Goal: Information Seeking & Learning: Learn about a topic

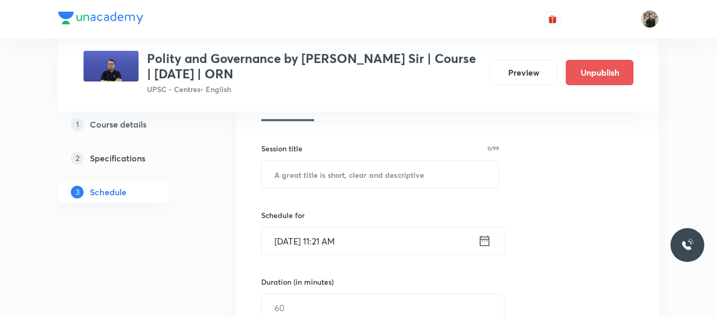
scroll to position [170, 0]
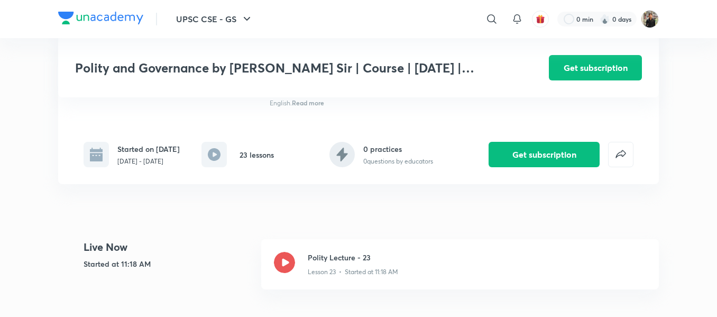
scroll to position [253, 0]
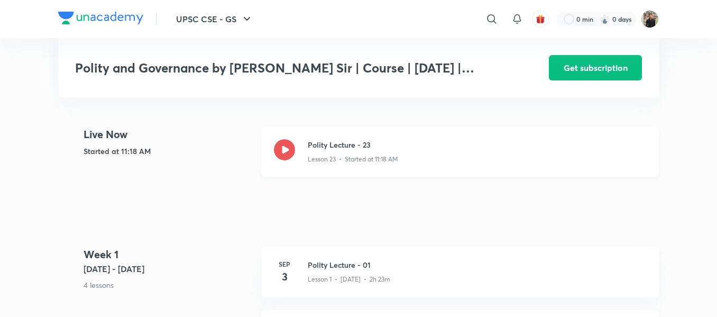
click at [287, 160] on icon at bounding box center [284, 149] width 21 height 21
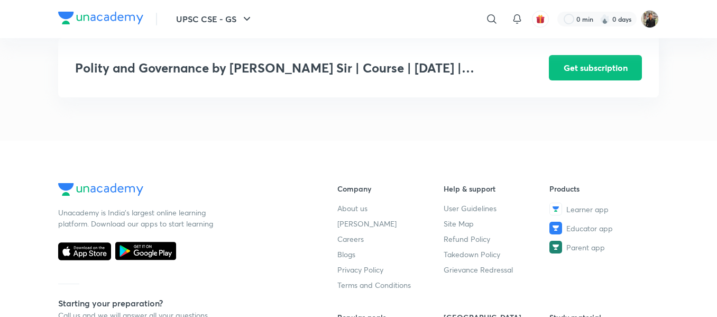
scroll to position [1483, 0]
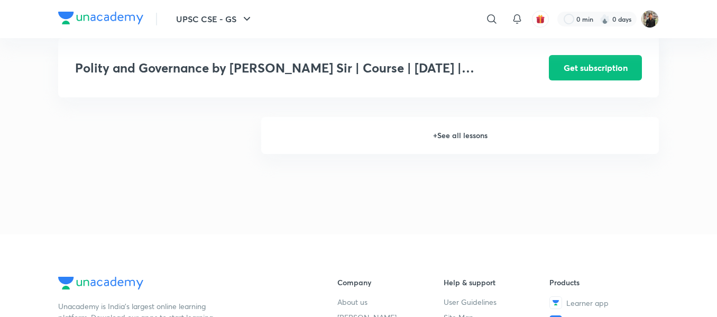
click at [449, 149] on h6 "+ See all lessons" at bounding box center [459, 135] width 397 height 37
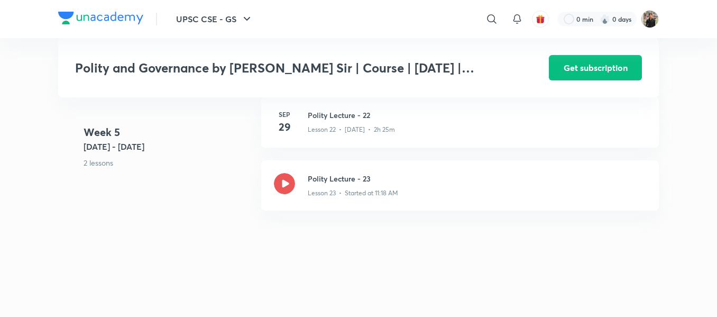
scroll to position [1924, 0]
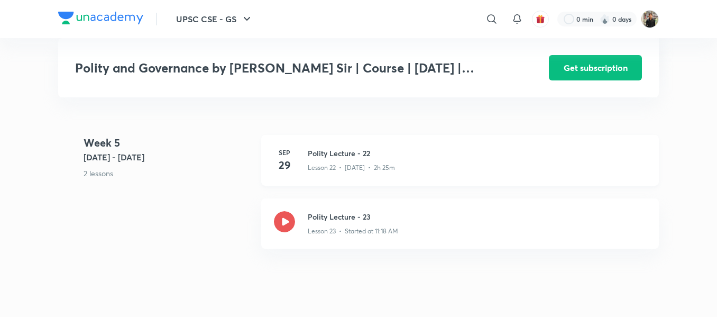
click at [344, 159] on h3 "Polity Lecture - 22" at bounding box center [477, 152] width 338 height 11
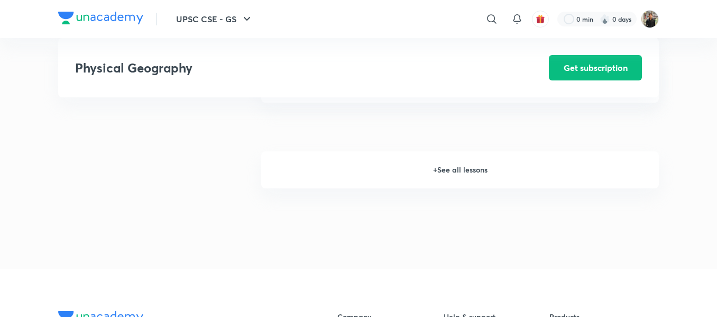
scroll to position [1194, 0]
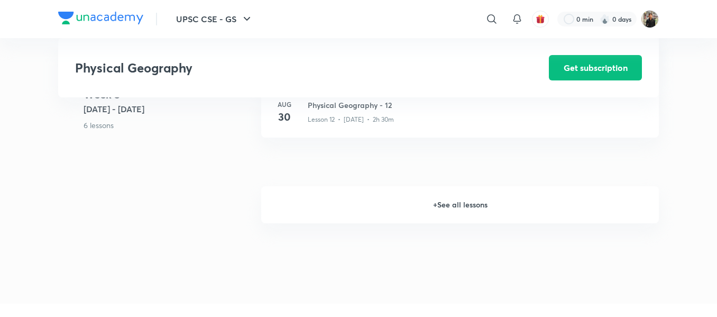
click at [463, 209] on h6 "+ See all lessons" at bounding box center [459, 204] width 397 height 37
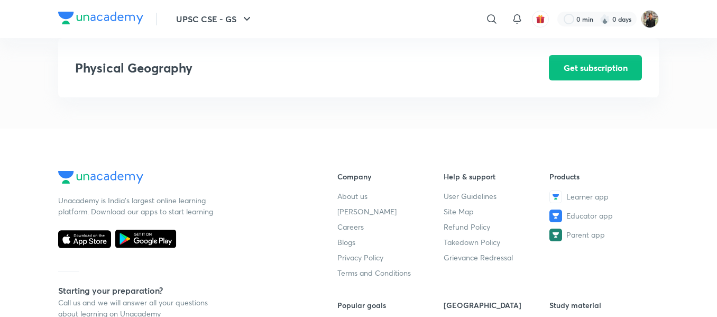
scroll to position [2883, 0]
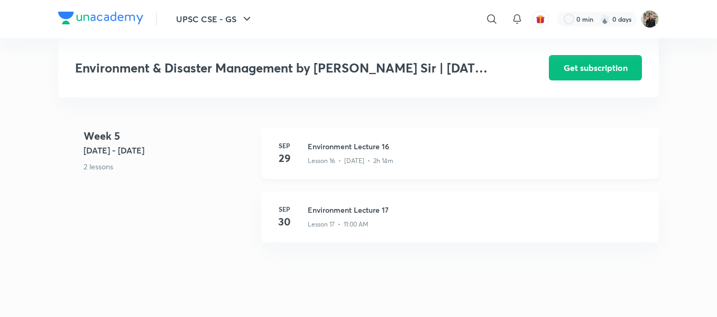
scroll to position [1428, 0]
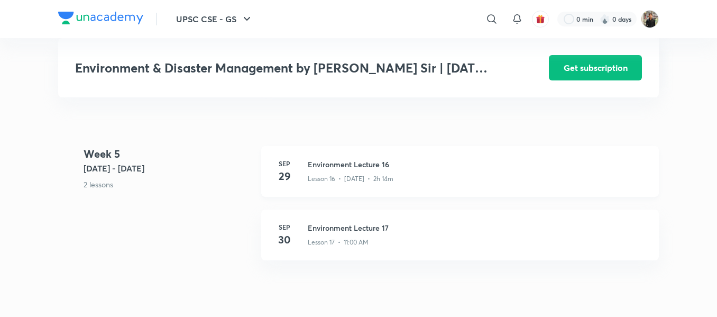
click at [345, 167] on h3 "Environment Lecture 16" at bounding box center [477, 164] width 338 height 11
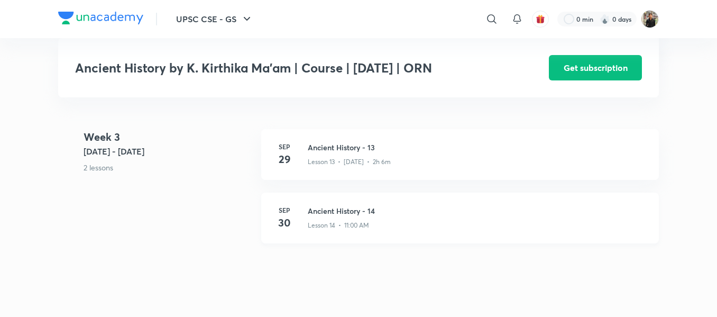
scroll to position [1242, 0]
click at [333, 166] on div "Lesson 13 • Sep 29 • 2h 6m" at bounding box center [477, 163] width 338 height 14
click at [332, 156] on h3 "Ancient History - 13" at bounding box center [477, 150] width 338 height 11
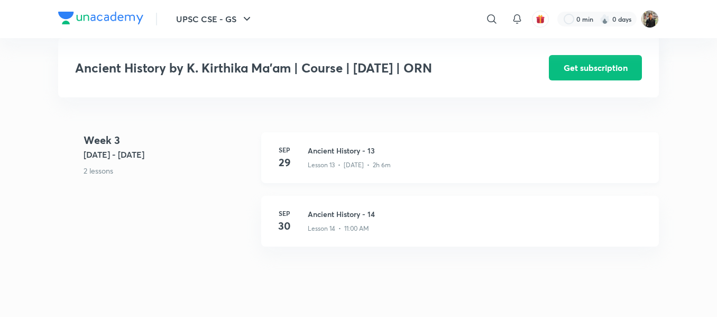
click at [332, 156] on h3 "Ancient History - 13" at bounding box center [477, 150] width 338 height 11
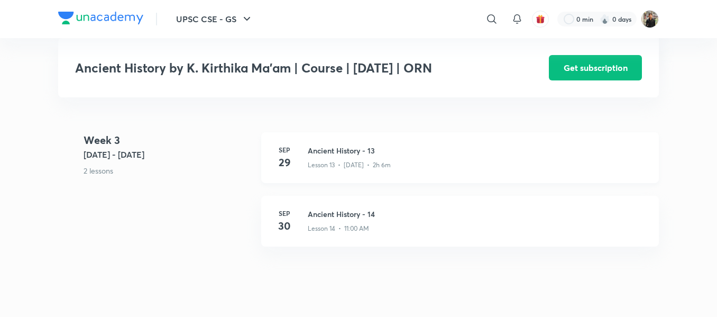
click at [332, 156] on h3 "Ancient History - 13" at bounding box center [477, 150] width 338 height 11
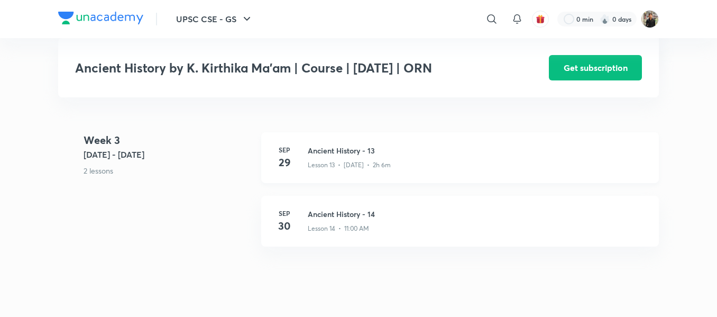
click at [332, 156] on h3 "Ancient History - 13" at bounding box center [477, 150] width 338 height 11
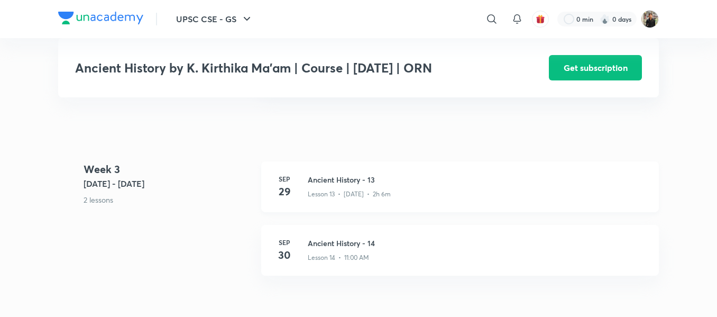
scroll to position [1223, 0]
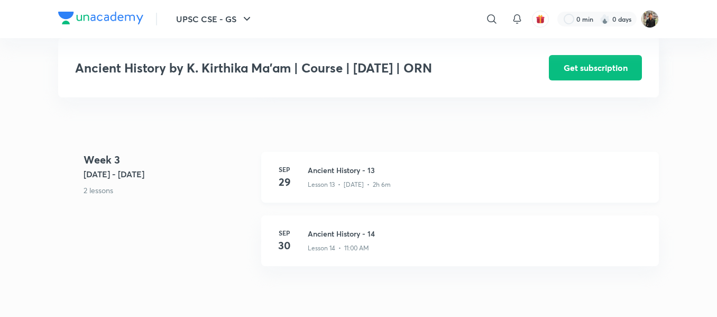
click at [328, 170] on div "Sep 29 Ancient History - 13 Lesson 13 • Sep 29 • 2h 6m" at bounding box center [459, 177] width 397 height 51
click at [351, 172] on h3 "Ancient History - 13" at bounding box center [477, 169] width 338 height 11
click at [337, 175] on h3 "Ancient History - 13" at bounding box center [477, 169] width 338 height 11
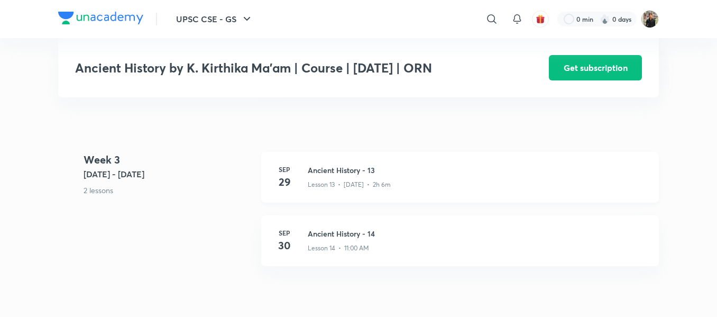
click at [337, 175] on h3 "Ancient History - 13" at bounding box center [477, 169] width 338 height 11
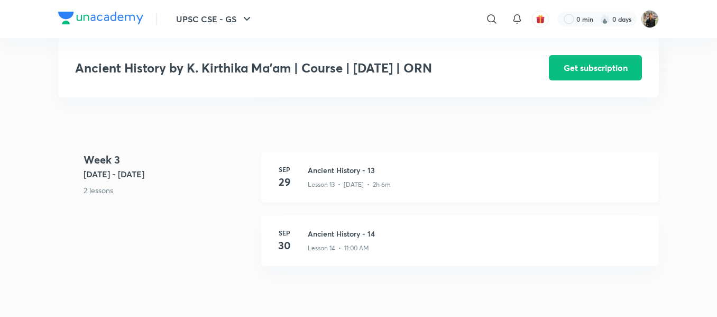
click at [336, 175] on h3 "Ancient History - 13" at bounding box center [477, 169] width 338 height 11
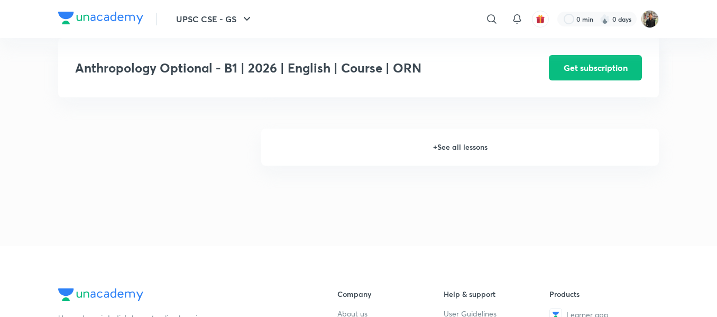
scroll to position [880, 0]
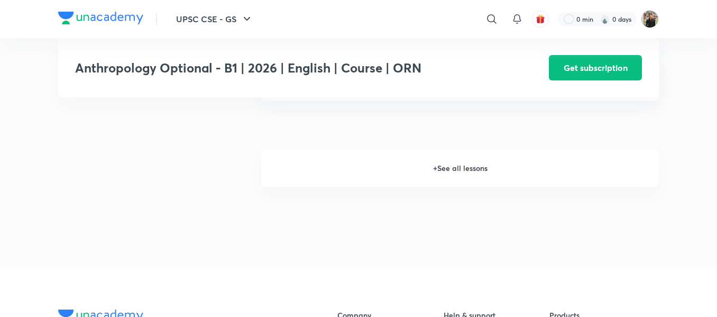
click at [437, 162] on h6 "+ See all lessons" at bounding box center [459, 168] width 397 height 37
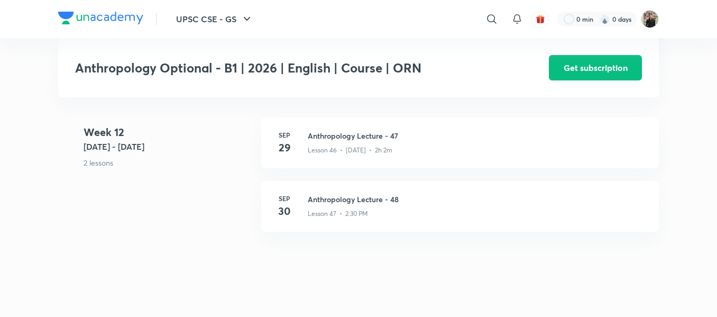
scroll to position [3863, 0]
click at [332, 131] on h3 "Anthropology Lecture - 47" at bounding box center [477, 136] width 338 height 11
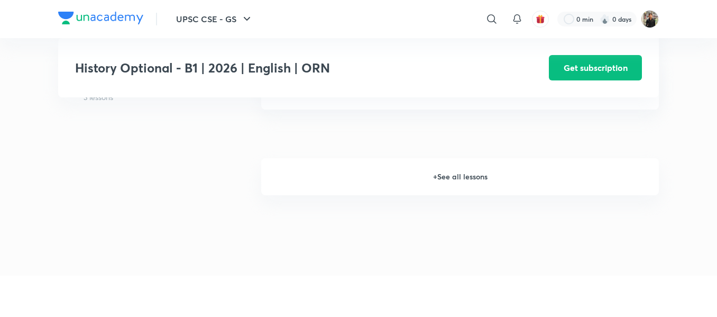
scroll to position [825, 0]
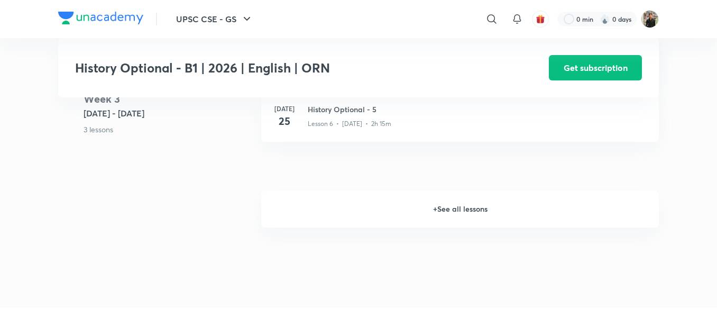
click at [474, 208] on h6 "+ See all lessons" at bounding box center [459, 208] width 397 height 37
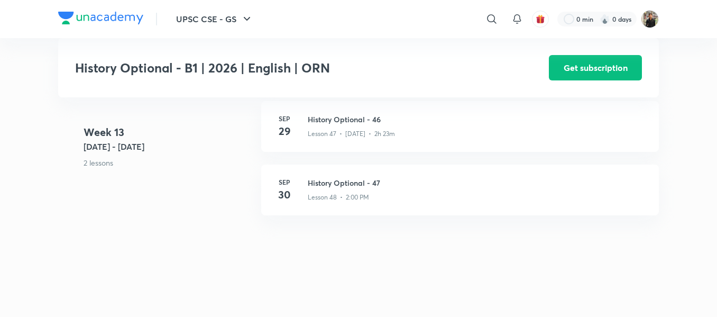
scroll to position [3985, 0]
click at [329, 126] on h3 "History Optional - 46" at bounding box center [477, 120] width 338 height 11
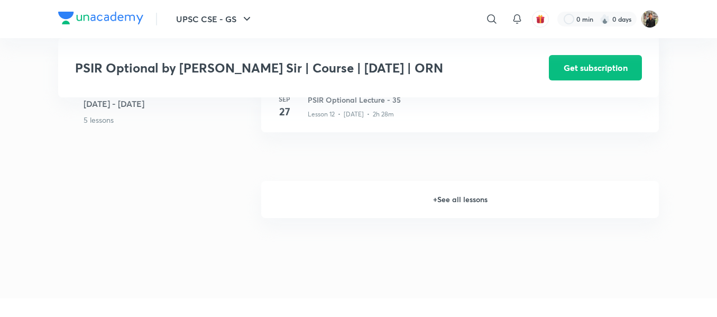
scroll to position [1056, 0]
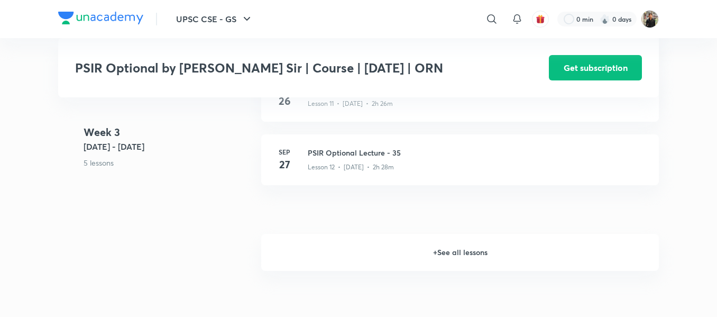
click at [452, 253] on h6 "+ See all lessons" at bounding box center [459, 252] width 397 height 37
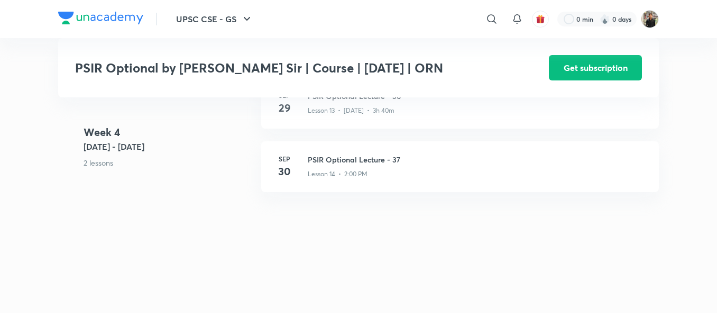
scroll to position [1232, 0]
click at [319, 103] on h3 "PSIR Optional Lecture - 36" at bounding box center [477, 97] width 338 height 11
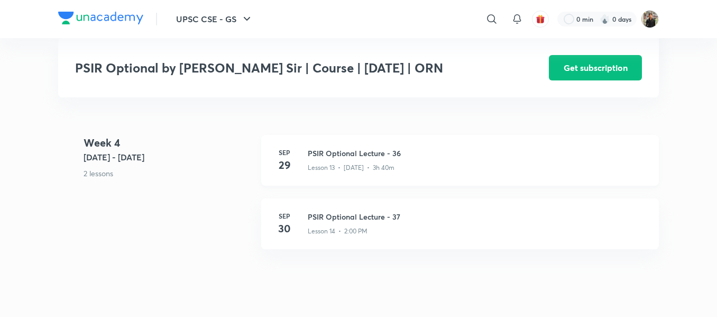
scroll to position [1176, 0]
click at [334, 152] on div "Sep 29 PSIR Optional Lecture - 36 Lesson 13 • Sep 29 • 3h 40m" at bounding box center [459, 160] width 397 height 51
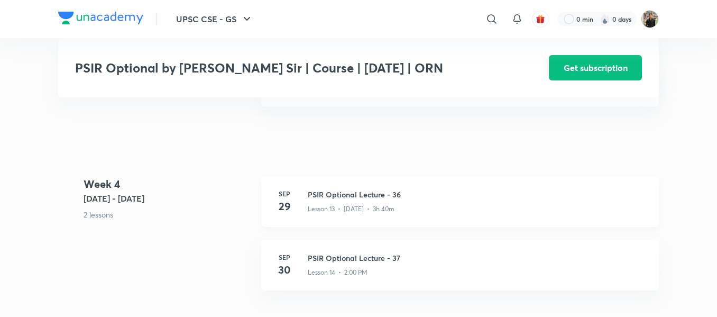
scroll to position [1139, 0]
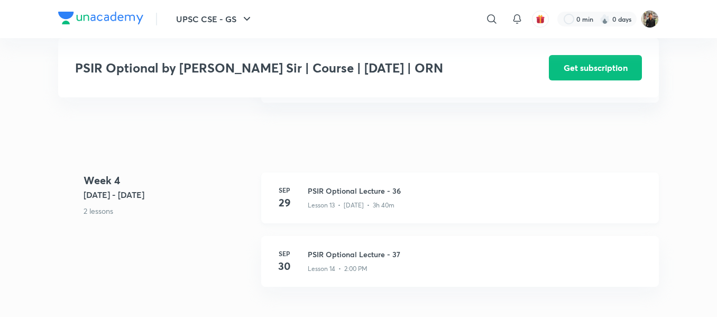
click at [328, 196] on h3 "PSIR Optional Lecture - 36" at bounding box center [477, 190] width 338 height 11
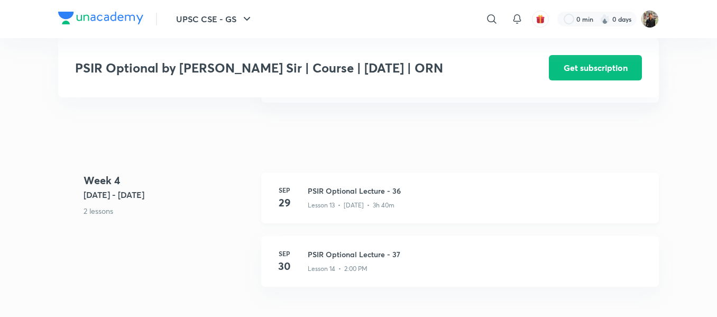
click at [328, 196] on h3 "PSIR Optional Lecture - 36" at bounding box center [477, 190] width 338 height 11
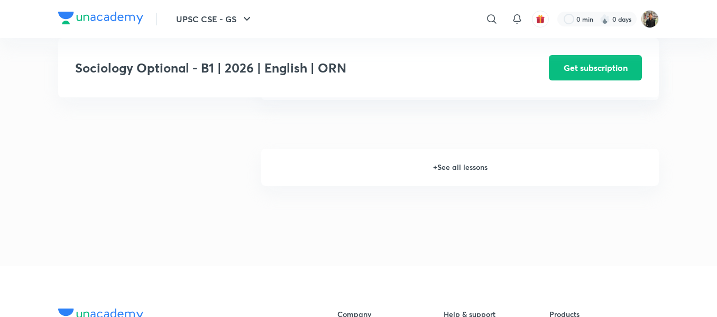
scroll to position [866, 0]
click at [441, 182] on h6 "+ See all lessons" at bounding box center [459, 167] width 397 height 37
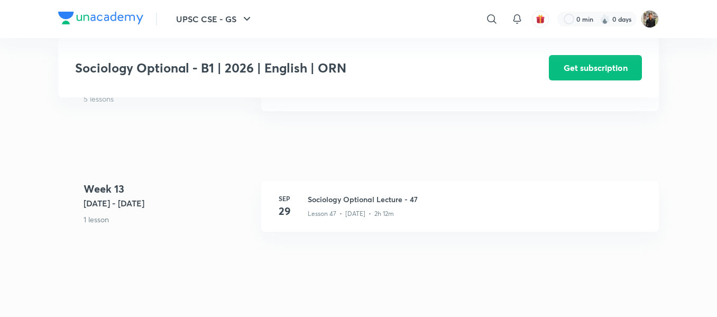
scroll to position [3902, 0]
click at [370, 202] on div "Sep 29 Sociology Optional Lecture - 47 Lesson 47 • Sep 29 • 2h 12m" at bounding box center [459, 209] width 397 height 51
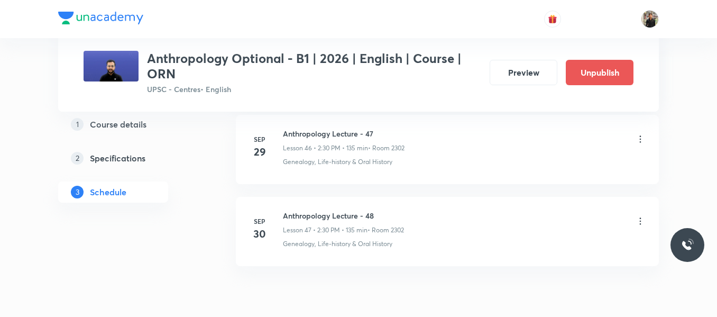
scroll to position [4347, 0]
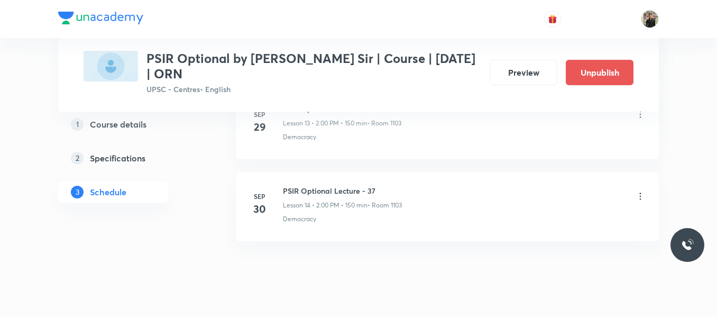
scroll to position [1691, 0]
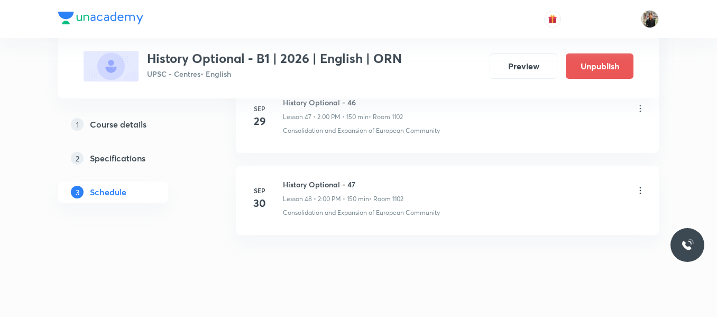
scroll to position [4444, 0]
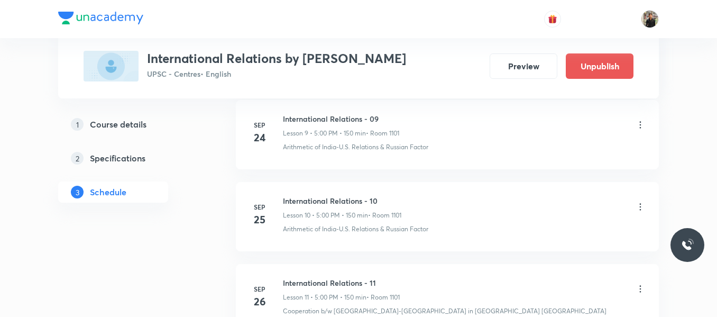
scroll to position [1595, 0]
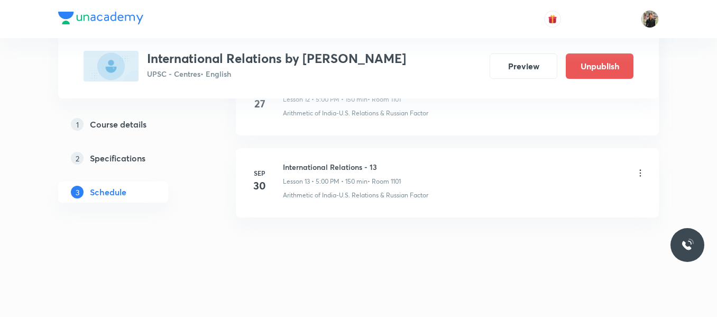
scroll to position [1595, 0]
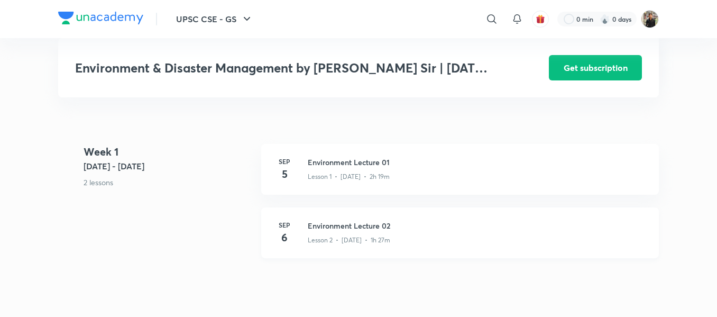
scroll to position [370, 0]
click at [339, 165] on h3 "Environment Lecture 01" at bounding box center [477, 162] width 338 height 11
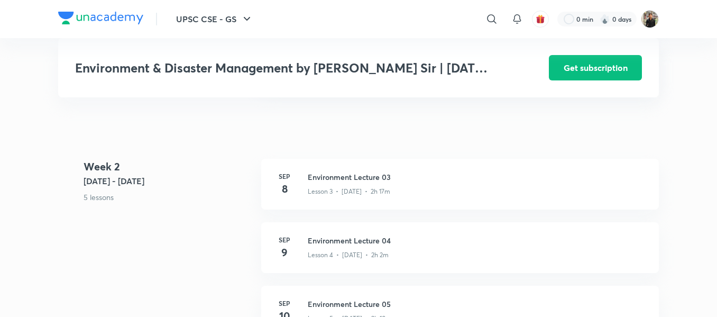
scroll to position [540, 0]
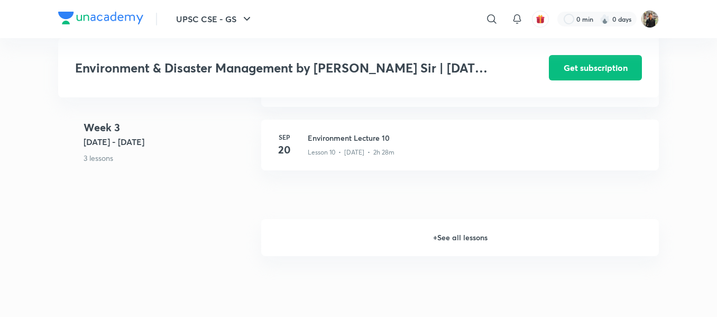
scroll to position [1080, 0]
click at [443, 240] on h6 "+ See all lessons" at bounding box center [459, 236] width 397 height 37
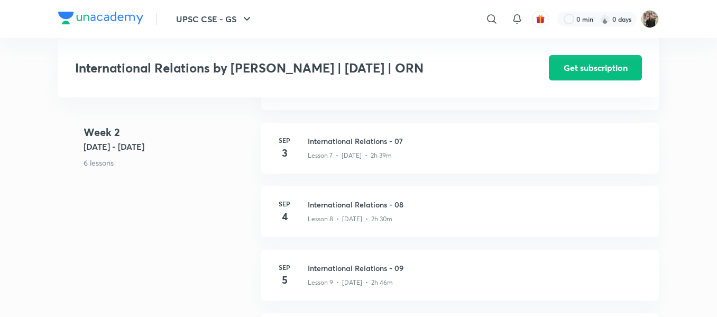
scroll to position [816, 0]
click at [401, 267] on div "[DATE] International Relations - 09 Lesson 9 • [DATE] • 2h 46m" at bounding box center [459, 273] width 397 height 51
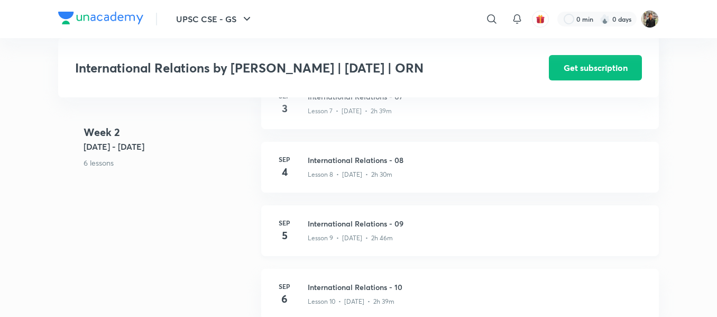
scroll to position [860, 0]
click at [387, 227] on h3 "International Relations - 09" at bounding box center [477, 221] width 338 height 11
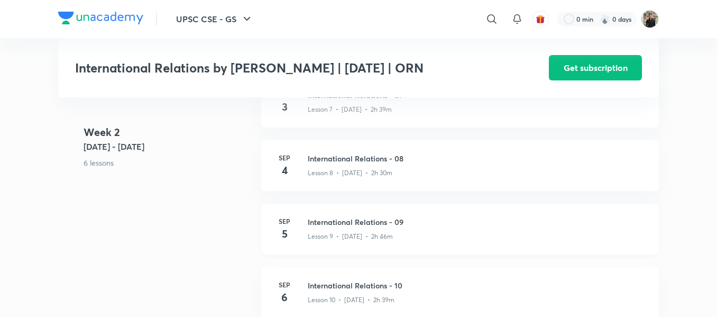
click at [387, 227] on h3 "International Relations - 09" at bounding box center [477, 221] width 338 height 11
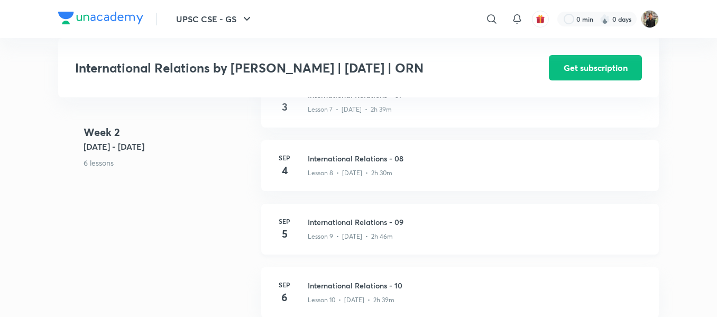
click at [387, 227] on h3 "International Relations - 09" at bounding box center [477, 221] width 338 height 11
drag, startPoint x: 387, startPoint y: 232, endPoint x: 377, endPoint y: 229, distance: 10.0
click at [377, 227] on h3 "International Relations - 09" at bounding box center [477, 221] width 338 height 11
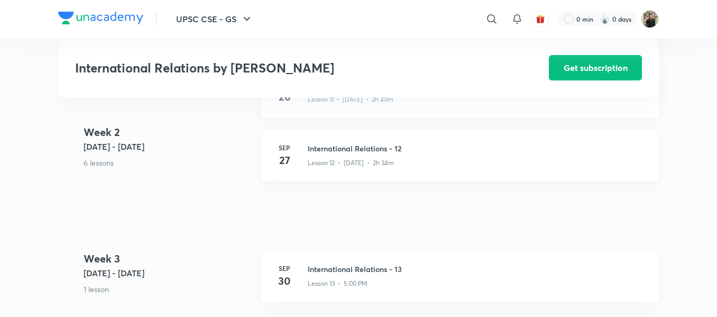
scroll to position [1077, 0]
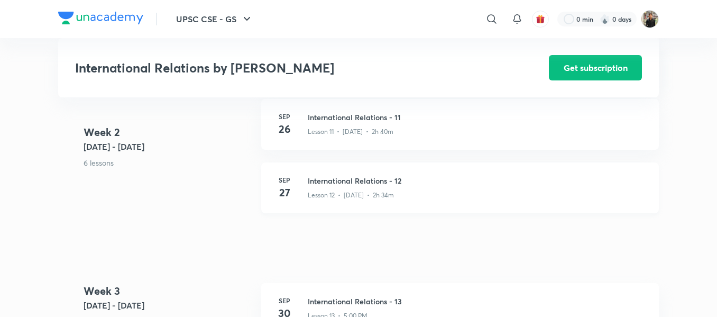
click at [356, 185] on h3 "International Relations - 12" at bounding box center [477, 180] width 338 height 11
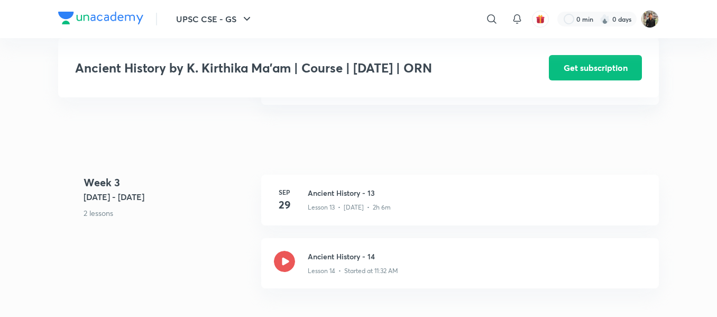
scroll to position [1210, 0]
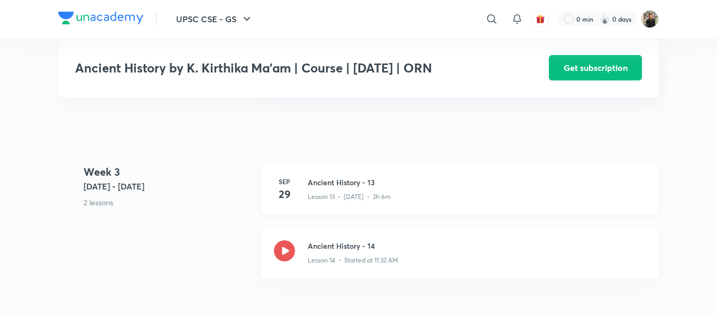
click at [356, 188] on h3 "Ancient History - 13" at bounding box center [477, 182] width 338 height 11
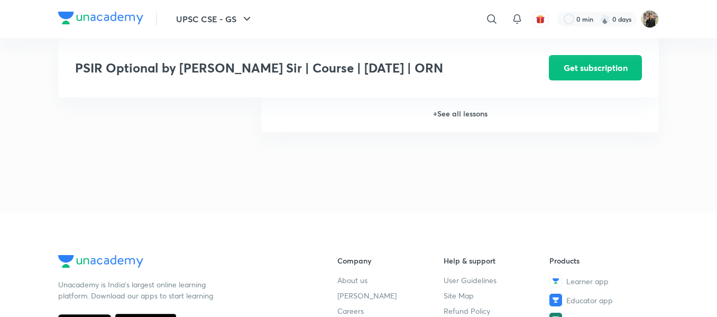
click at [476, 118] on h6 "+ See all lessons" at bounding box center [459, 113] width 397 height 37
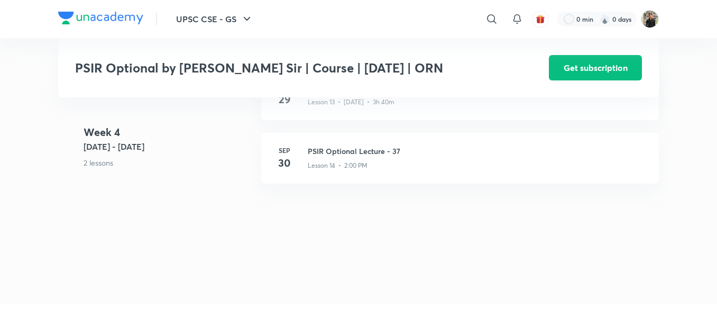
scroll to position [1194, 0]
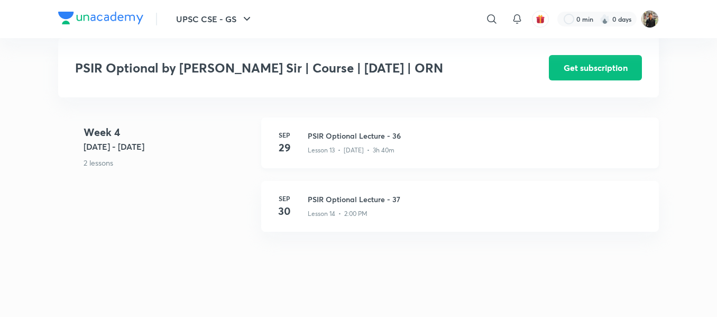
click at [375, 150] on div "Lesson 13 • [DATE] • 3h 40m" at bounding box center [477, 148] width 338 height 14
